Goal: Navigation & Orientation: Find specific page/section

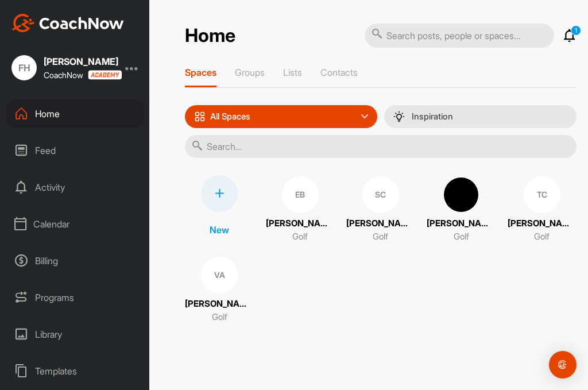
click at [60, 150] on div "Feed" at bounding box center [75, 150] width 138 height 29
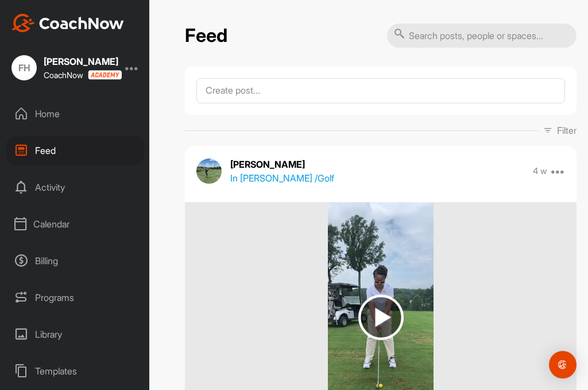
click at [76, 233] on div "Calendar" at bounding box center [75, 224] width 138 height 29
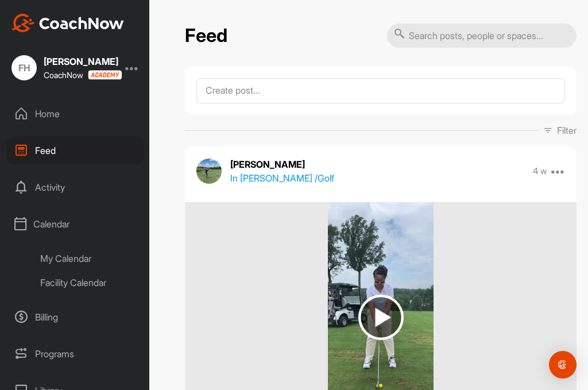
click at [80, 257] on div "My Calendar" at bounding box center [88, 258] width 112 height 24
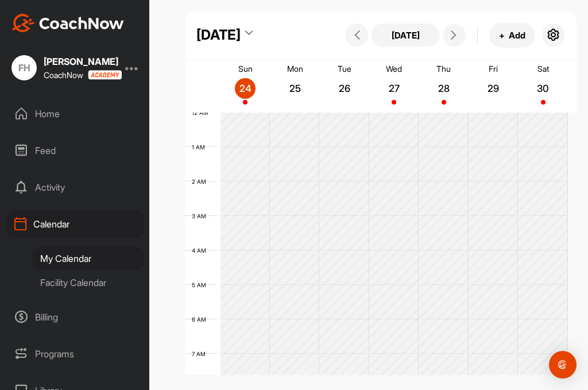
scroll to position [199, 0]
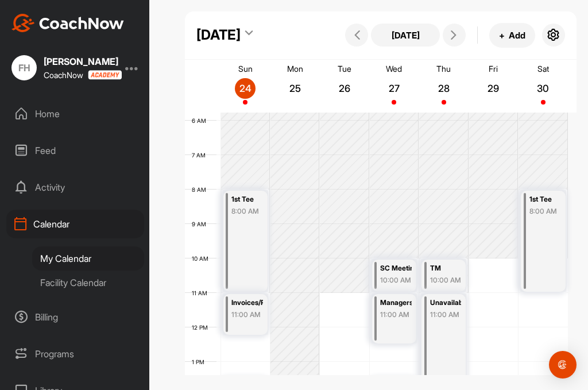
click at [95, 275] on div "Facility Calendar" at bounding box center [88, 283] width 112 height 24
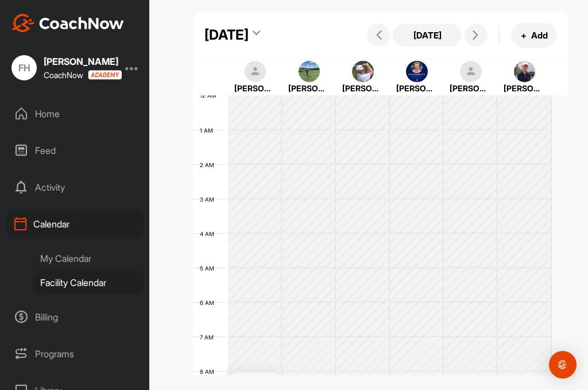
scroll to position [199, 0]
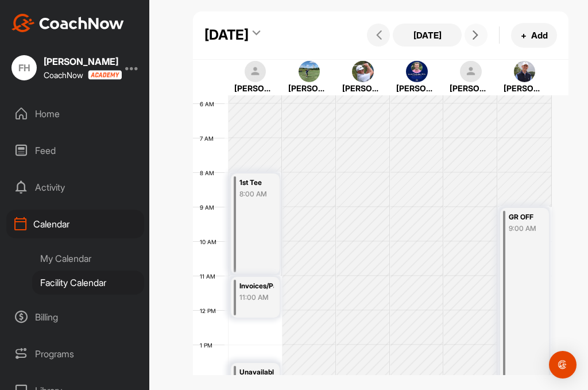
click at [471, 40] on icon at bounding box center [475, 34] width 9 height 9
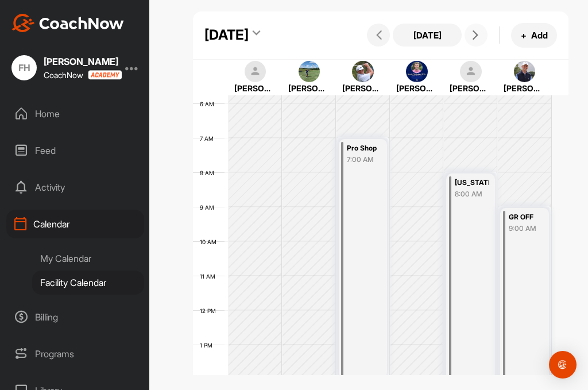
click at [471, 40] on icon at bounding box center [475, 34] width 9 height 9
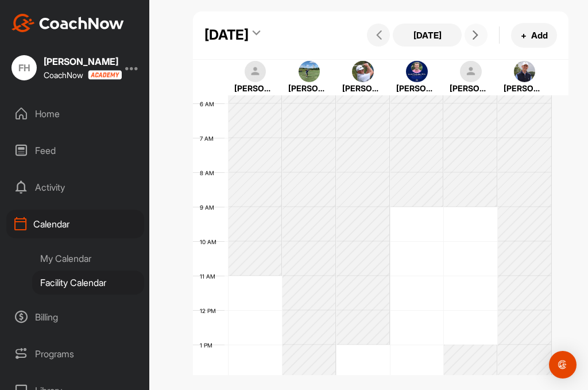
click at [471, 40] on icon at bounding box center [475, 34] width 9 height 9
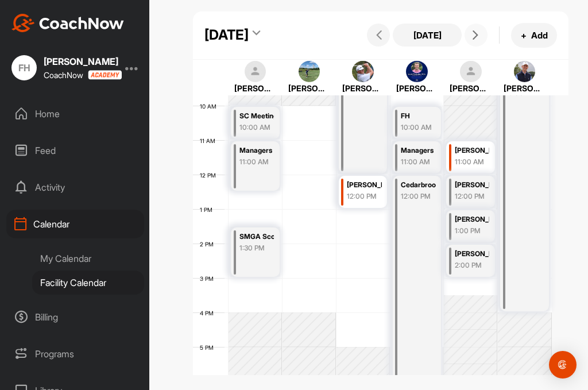
scroll to position [314, 0]
